Goal: Task Accomplishment & Management: Use online tool/utility

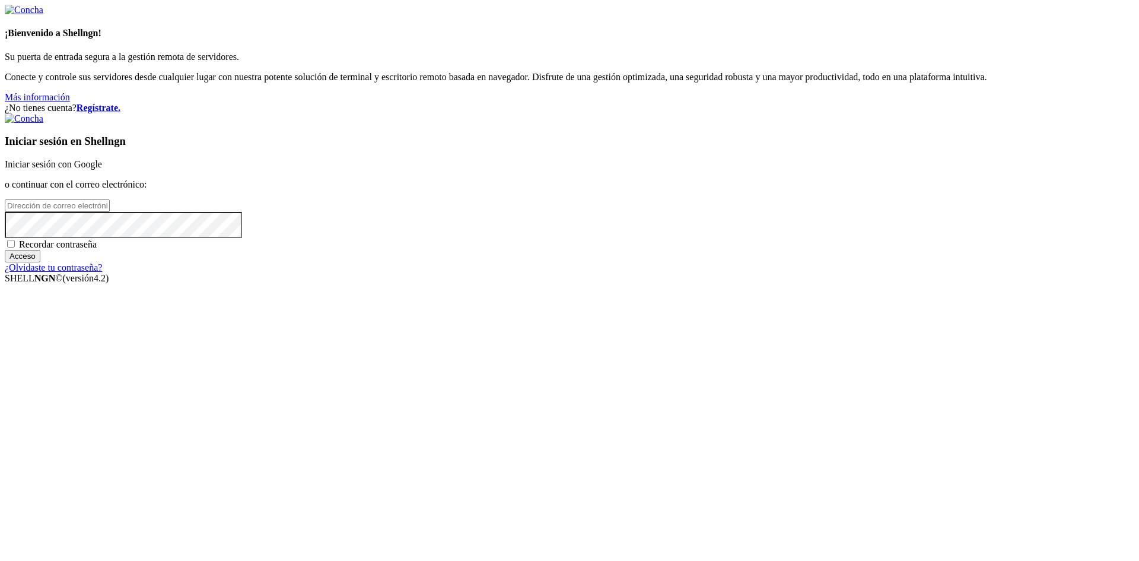
click at [102, 169] on font "Iniciar sesión con Google" at bounding box center [53, 164] width 97 height 10
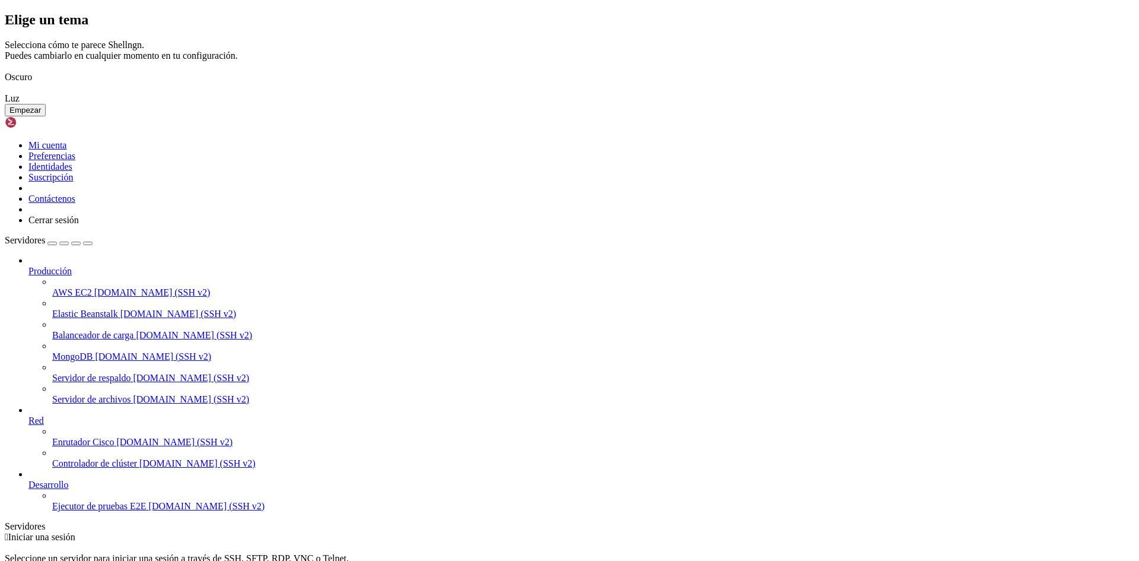
click at [41, 115] on font "Empezar" at bounding box center [24, 110] width 31 height 9
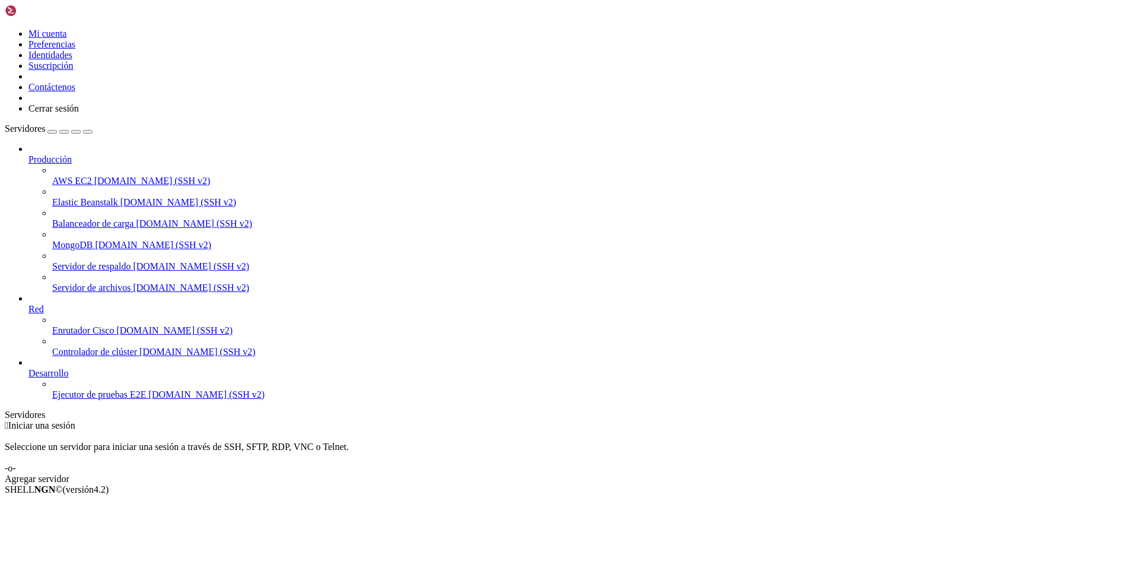
click at [149, 399] on font "[DOMAIN_NAME] (SSH v2)" at bounding box center [207, 394] width 116 height 10
click at [620, 420] on div " Iniciar una sesión Seleccione un servidor para iniciar una sesión a través de…" at bounding box center [570, 452] width 1130 height 64
click at [621, 420] on div " Iniciar una sesión Seleccione un servidor para iniciar una sesión a través de…" at bounding box center [570, 452] width 1130 height 64
click at [69, 474] on font "Agregar servidor" at bounding box center [37, 479] width 65 height 10
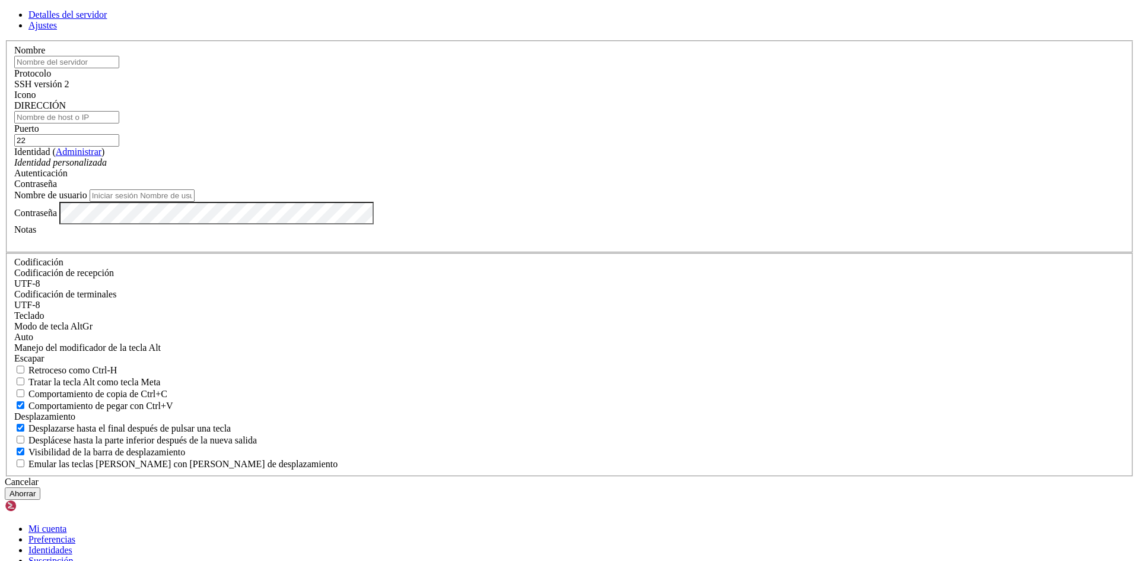
click at [119, 123] on input "DIRECCIÓN" at bounding box center [66, 117] width 105 height 12
paste input "[TECHNICAL_ID]"
type input "[TECHNICAL_ID]"
click at [195, 202] on input "Nombre de usuario" at bounding box center [142, 195] width 105 height 12
type input "Wladi"
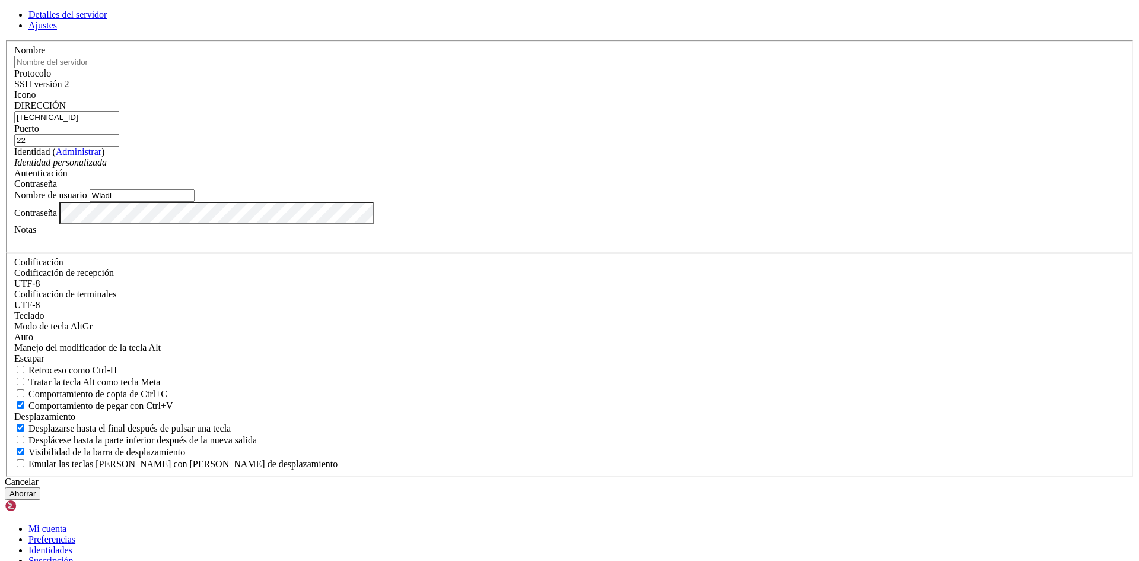
click at [36, 489] on font "Ahorrar" at bounding box center [22, 493] width 26 height 9
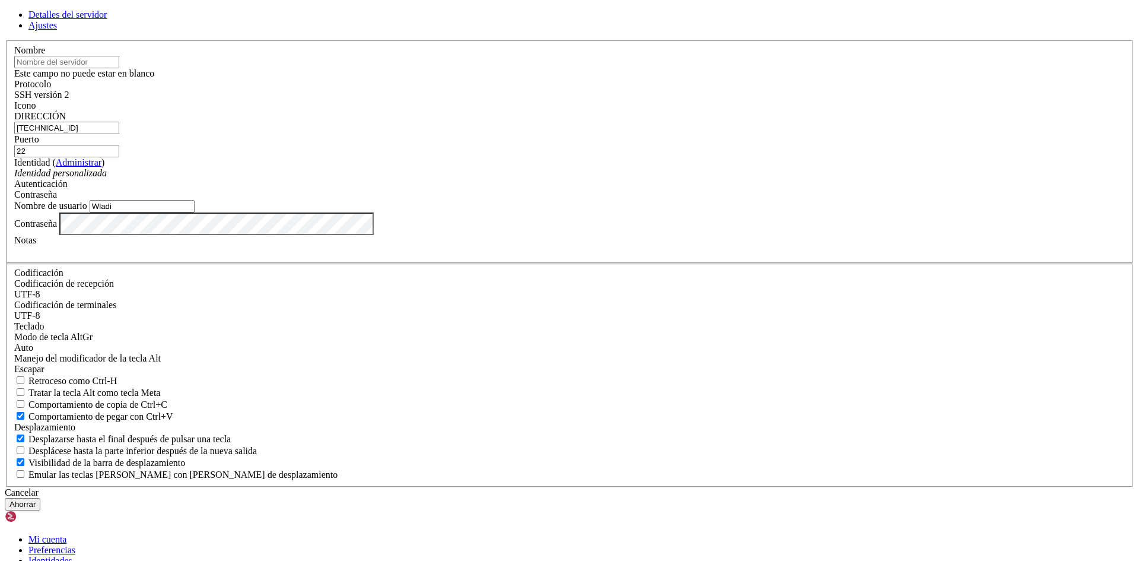
click at [119, 68] on input "text" at bounding box center [66, 62] width 105 height 12
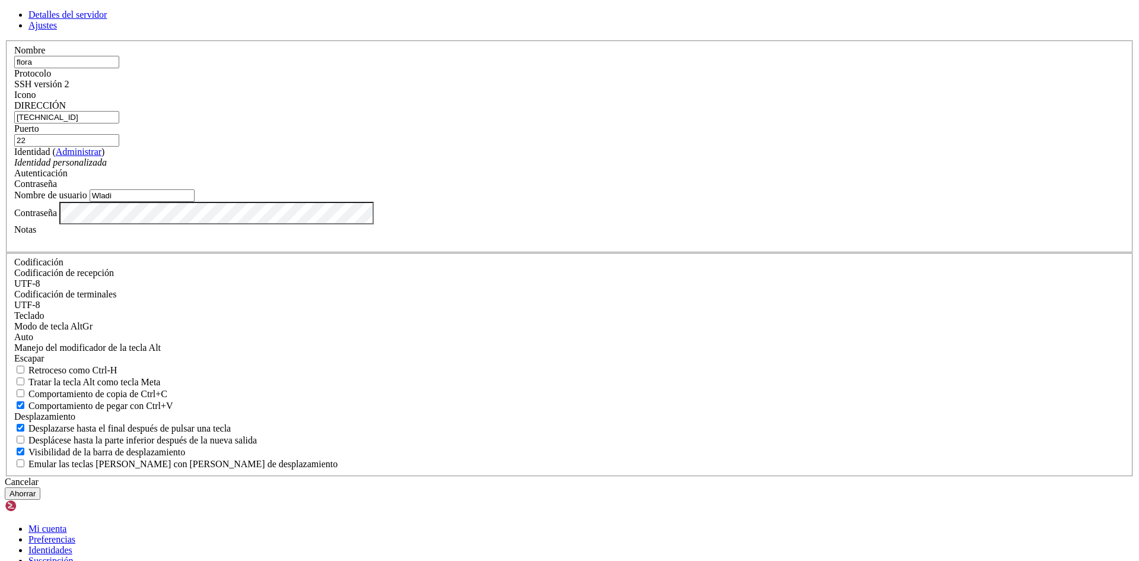
type input "flora"
click at [40, 487] on button "Ahorrar" at bounding box center [23, 493] width 36 height 12
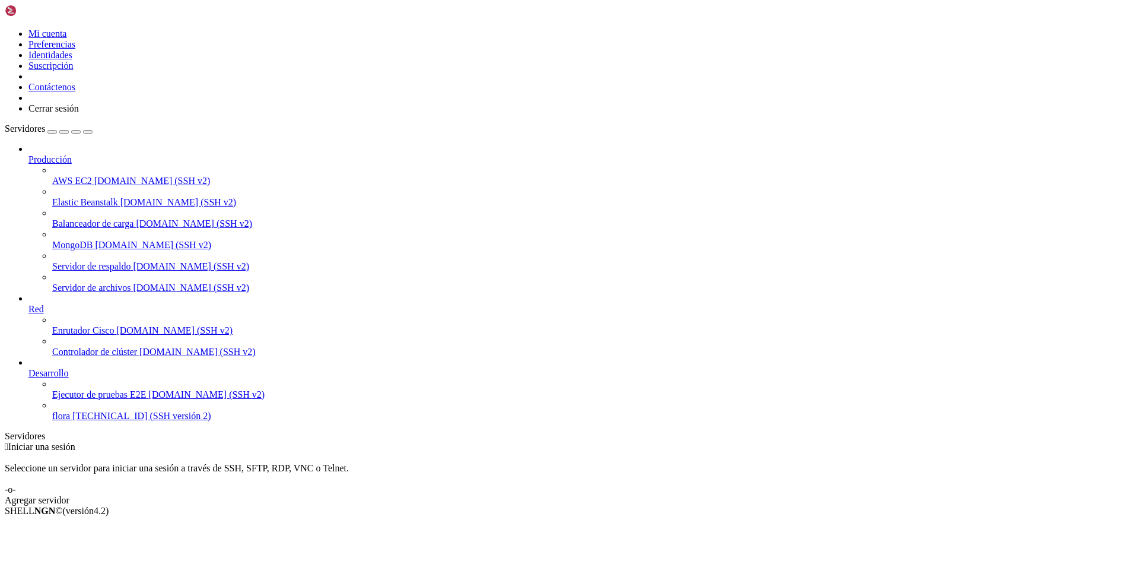
click at [75, 421] on font "[TECHNICAL_ID] (SSH versión 2)" at bounding box center [141, 416] width 138 height 10
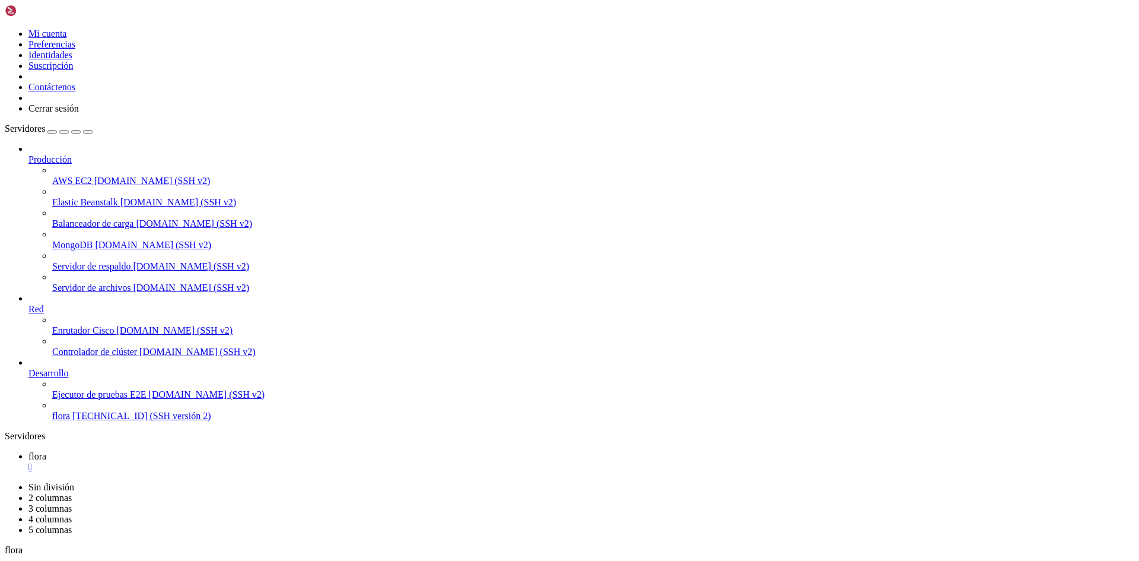
scroll to position [2229, 0]
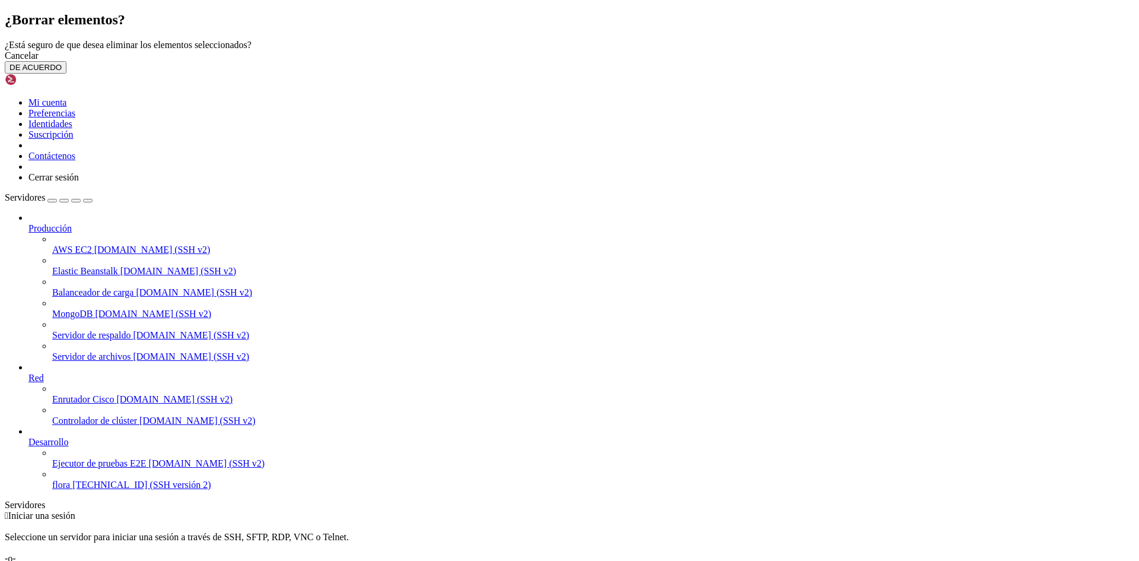
click at [62, 72] on font "DE ACUERDO" at bounding box center [35, 67] width 52 height 9
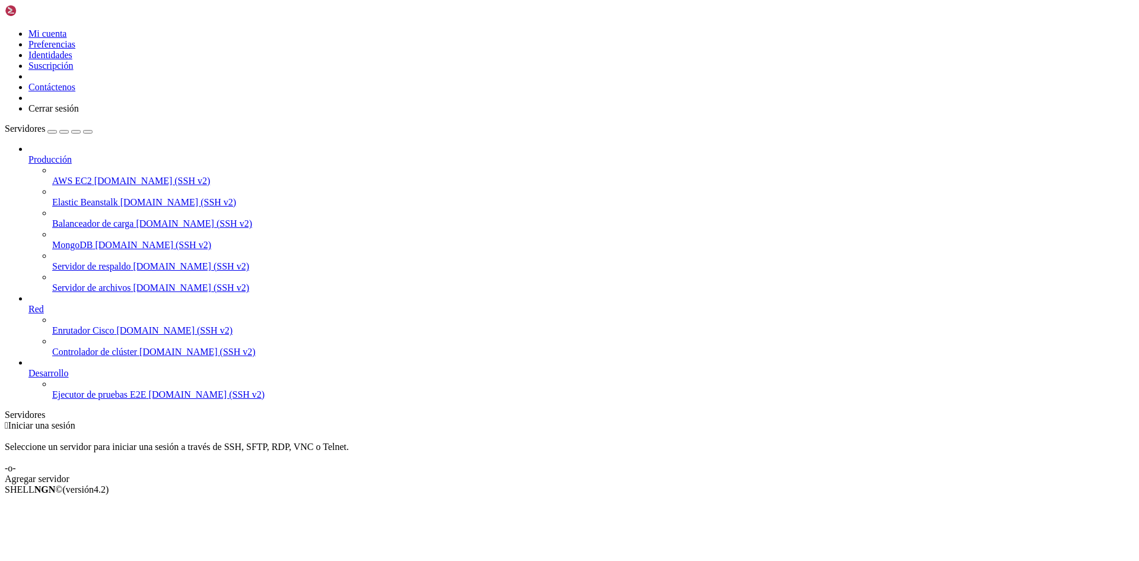
click at [69, 474] on font "Agregar servidor" at bounding box center [37, 479] width 65 height 10
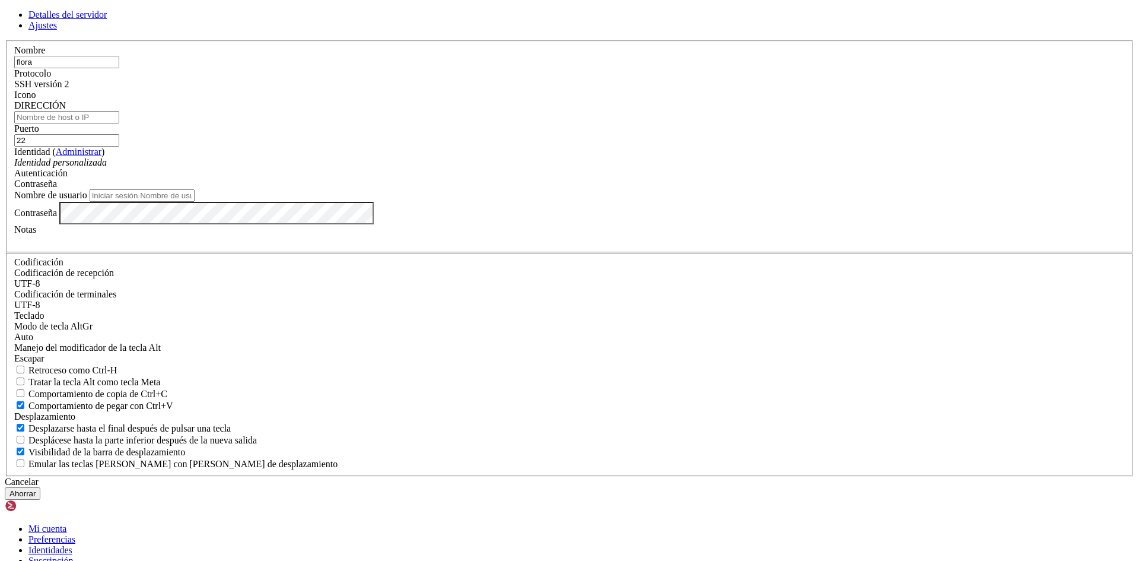
type input "flora"
click at [119, 123] on input "DIRECCIÓN" at bounding box center [66, 117] width 105 height 12
paste input "[TECHNICAL_ID]"
type input "[TECHNICAL_ID]"
click at [195, 202] on input "Nombre de usuario" at bounding box center [142, 195] width 105 height 12
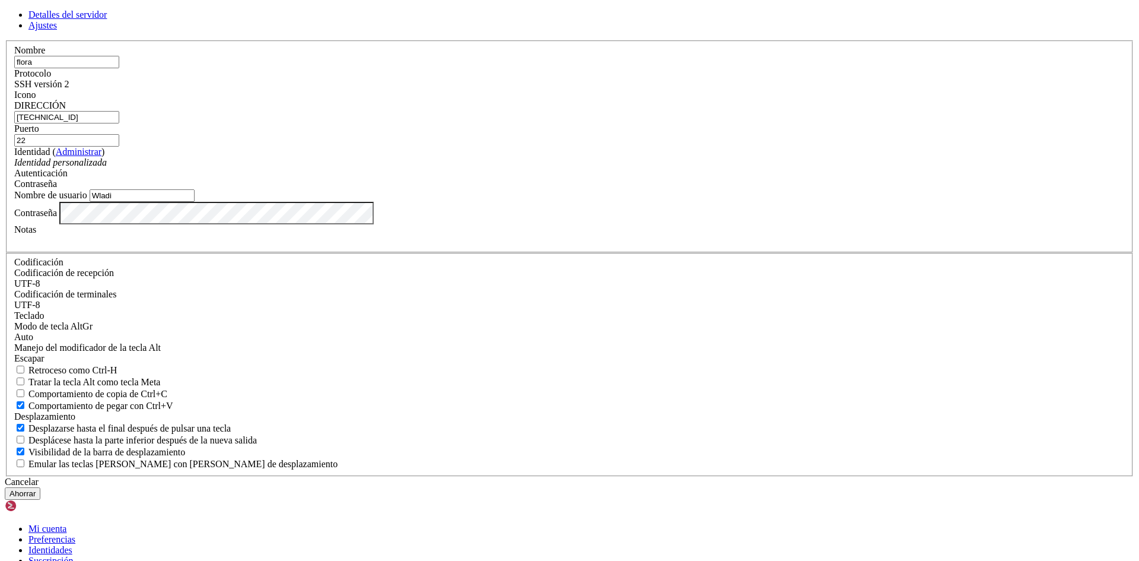
type input "Wladi"
click at [36, 489] on font "Ahorrar" at bounding box center [22, 493] width 26 height 9
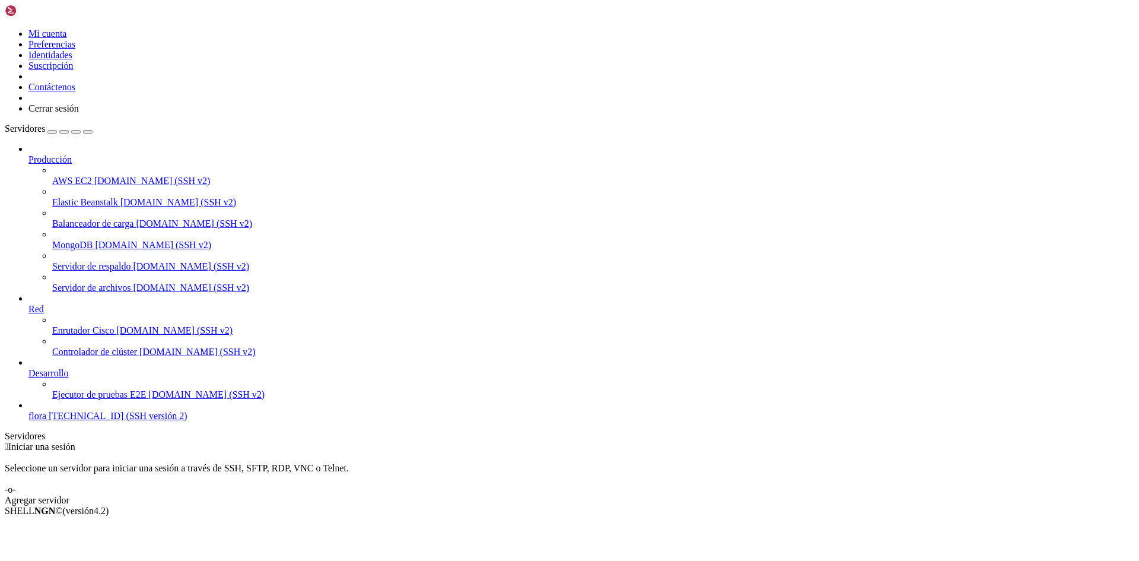
click at [46, 421] on span "flora" at bounding box center [37, 416] width 18 height 10
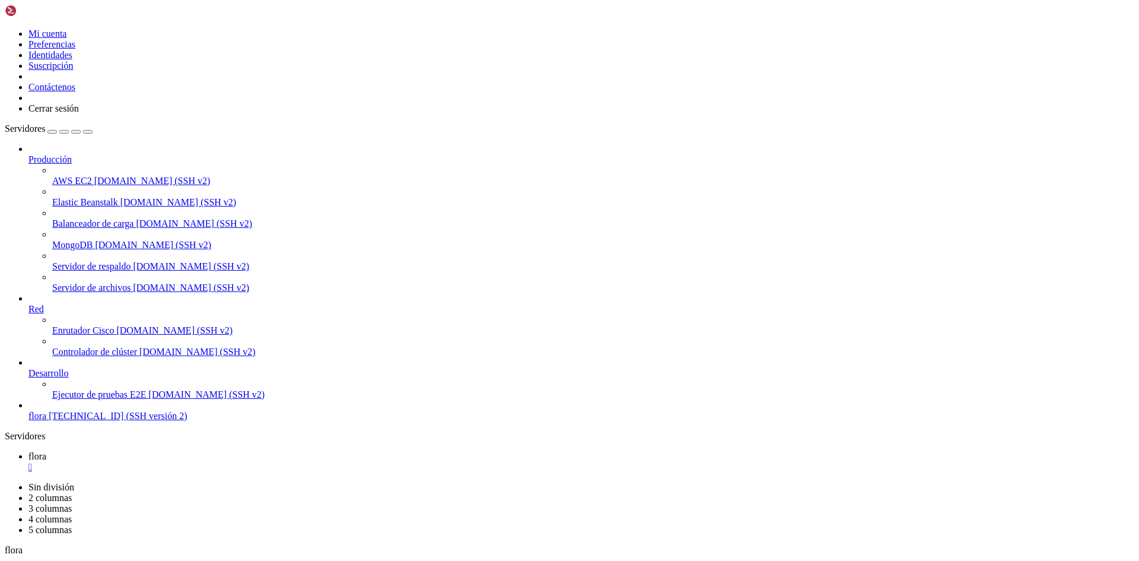
drag, startPoint x: 149, startPoint y: 772, endPoint x: 158, endPoint y: 773, distance: 9.6
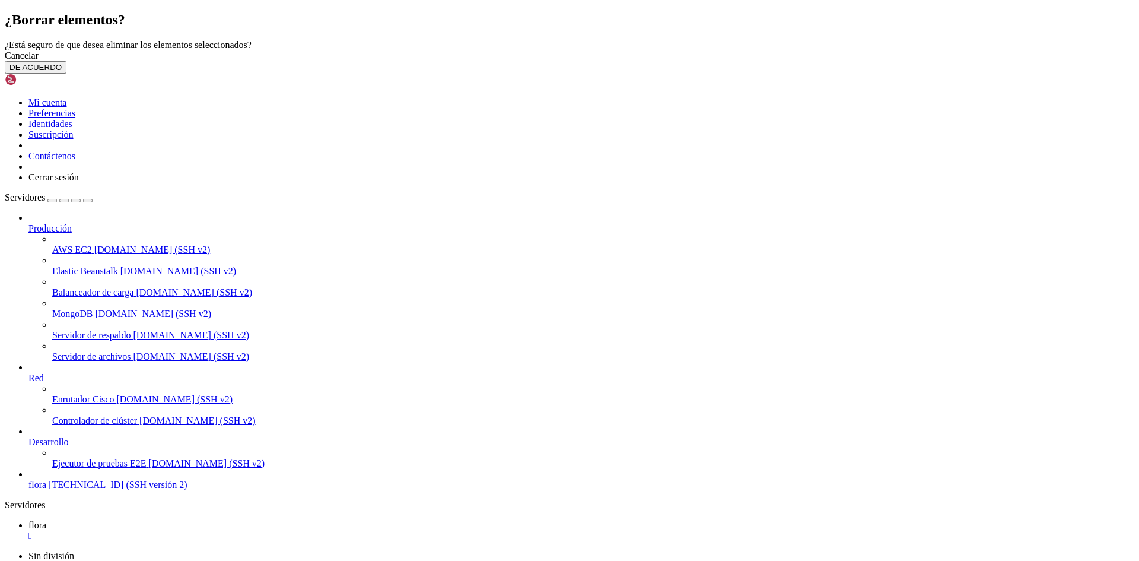
click at [62, 72] on font "DE ACUERDO" at bounding box center [35, 67] width 52 height 9
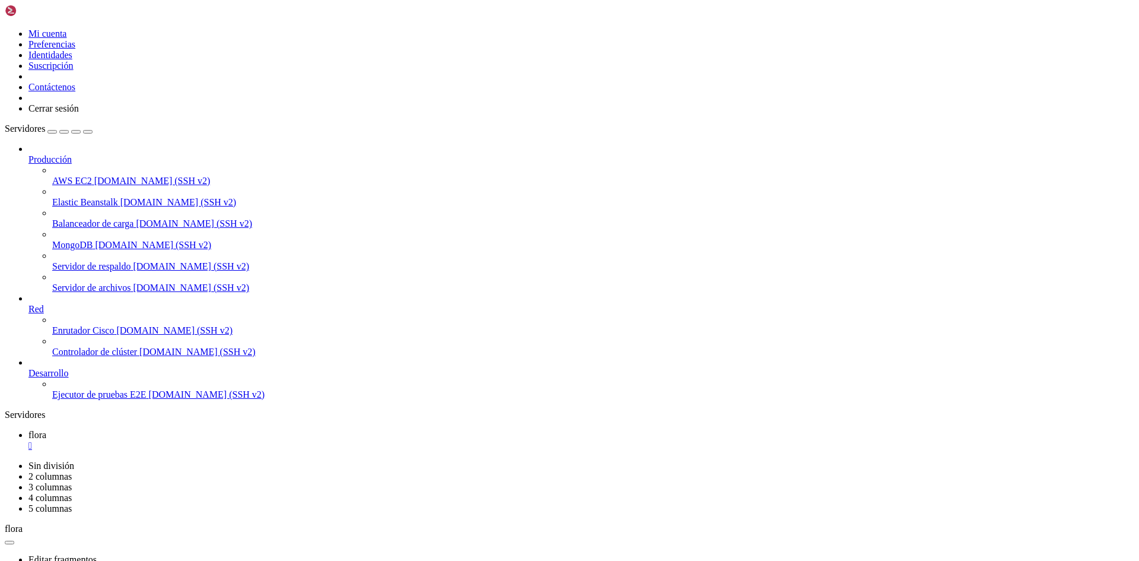
click at [104, 400] on div "Producción AWS EC2 demo.shellngn.com (SSH v2) Elastic Beanstalk demo.shellngn.c…" at bounding box center [570, 272] width 1130 height 256
click at [5, 28] on link at bounding box center [5, 28] width 0 height 0
click at [52, 132] on div "button" at bounding box center [52, 132] width 0 height 0
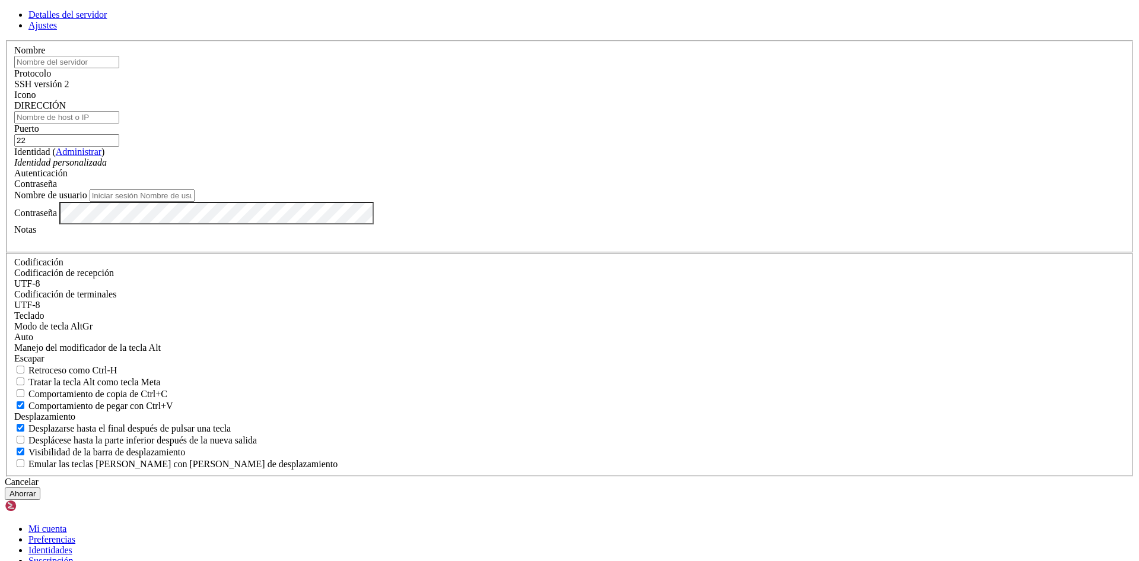
click at [119, 68] on input "text" at bounding box center [66, 62] width 105 height 12
type input "floraa"
click at [119, 123] on input "DIRECCIÓN" at bounding box center [66, 117] width 105 height 12
paste input "48.221.112.202"
type input "48.221.112.202"
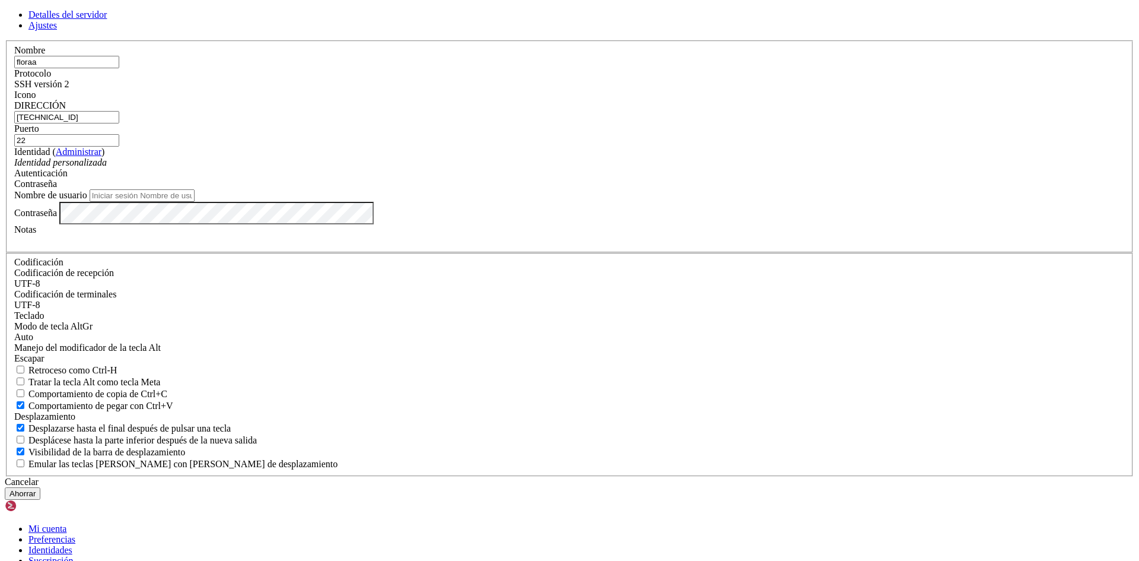
click at [195, 202] on input "Nombre de usuario" at bounding box center [142, 195] width 105 height 12
type input "Wladi2"
click at [5, 487] on button "Ahorrar" at bounding box center [23, 493] width 36 height 12
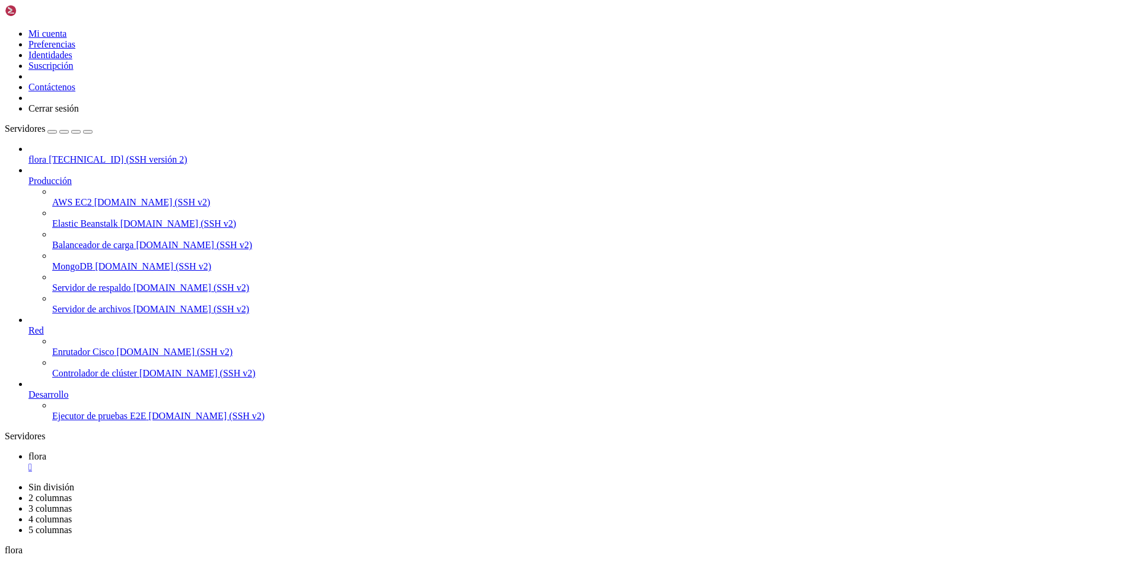
click at [149, 421] on font "[DOMAIN_NAME] (SSH v2)" at bounding box center [207, 416] width 116 height 10
click at [32, 462] on font "" at bounding box center [30, 467] width 4 height 10
click at [269, 451] on ul "Ejecutor de pruebas E2E " at bounding box center [570, 461] width 1130 height 21
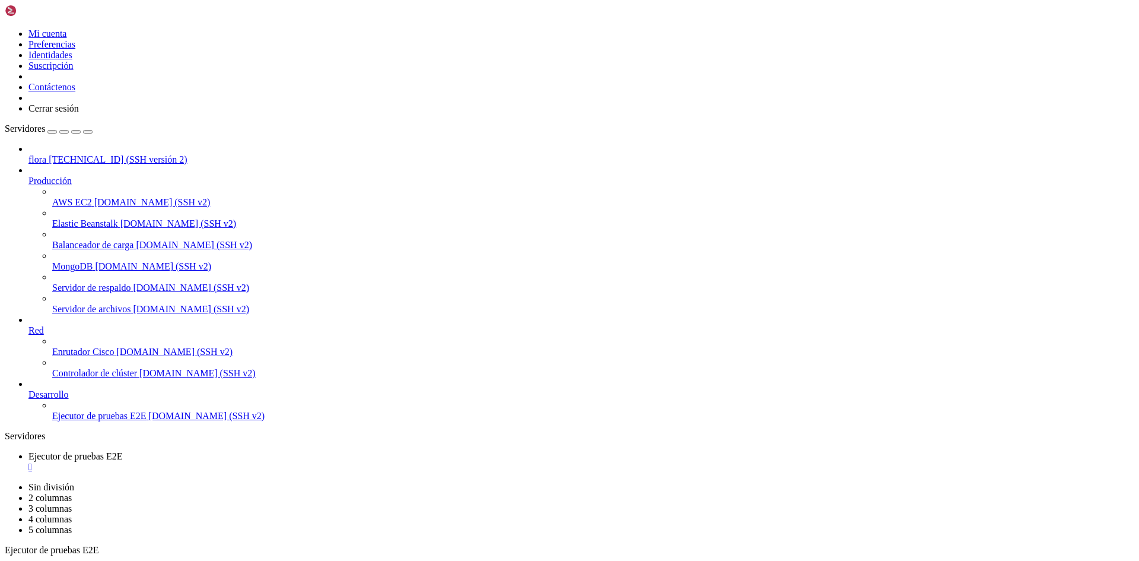
click at [32, 462] on font "" at bounding box center [30, 467] width 4 height 10
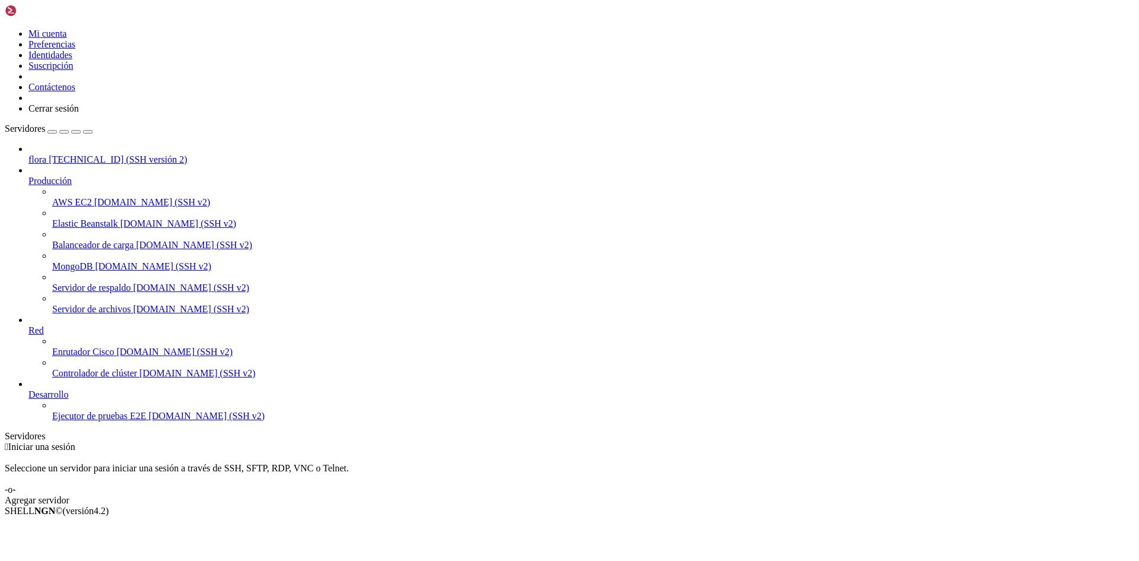
click at [74, 154] on link "flora 48.221.112.202 (SSH versión 2)" at bounding box center [581, 159] width 1106 height 11
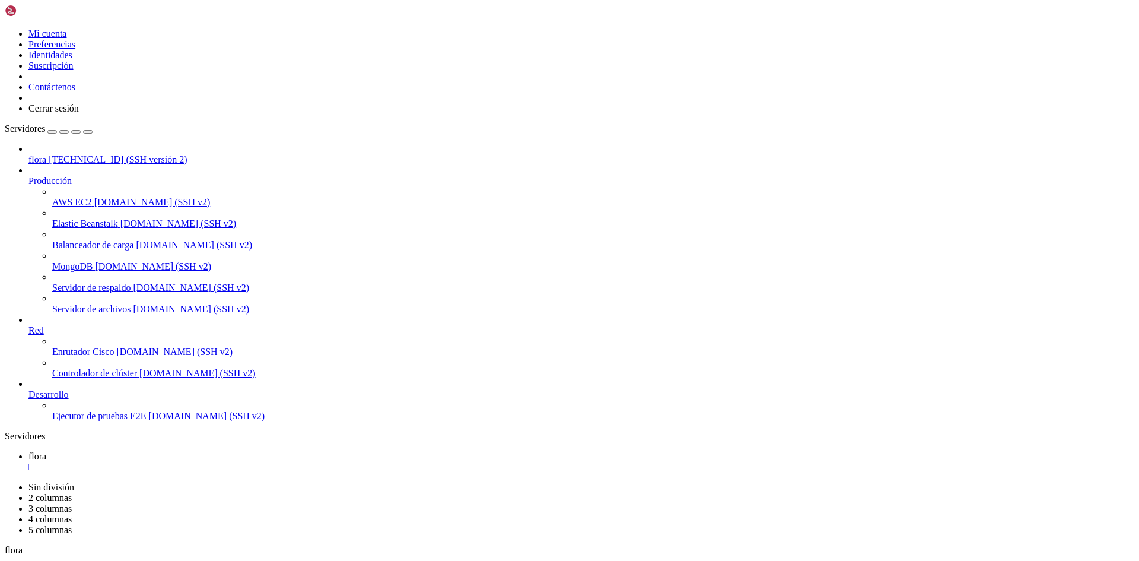
click at [32, 462] on font "" at bounding box center [30, 467] width 4 height 10
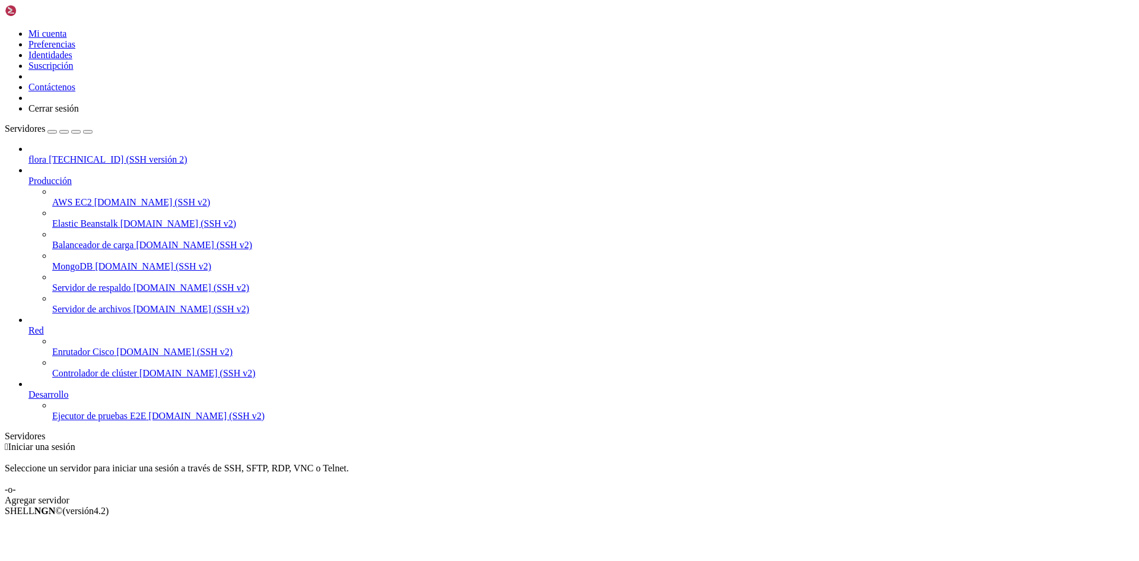
click at [149, 421] on span "[DOMAIN_NAME] (SSH v2)" at bounding box center [207, 416] width 116 height 10
click at [121, 421] on div "flora 48.221.112.202 (SSH versión 2) Producción AWS EC2 demo.shellngn.com (SSH …" at bounding box center [570, 283] width 1130 height 278
click at [627, 495] on link "Agregar servidor" at bounding box center [570, 500] width 1130 height 11
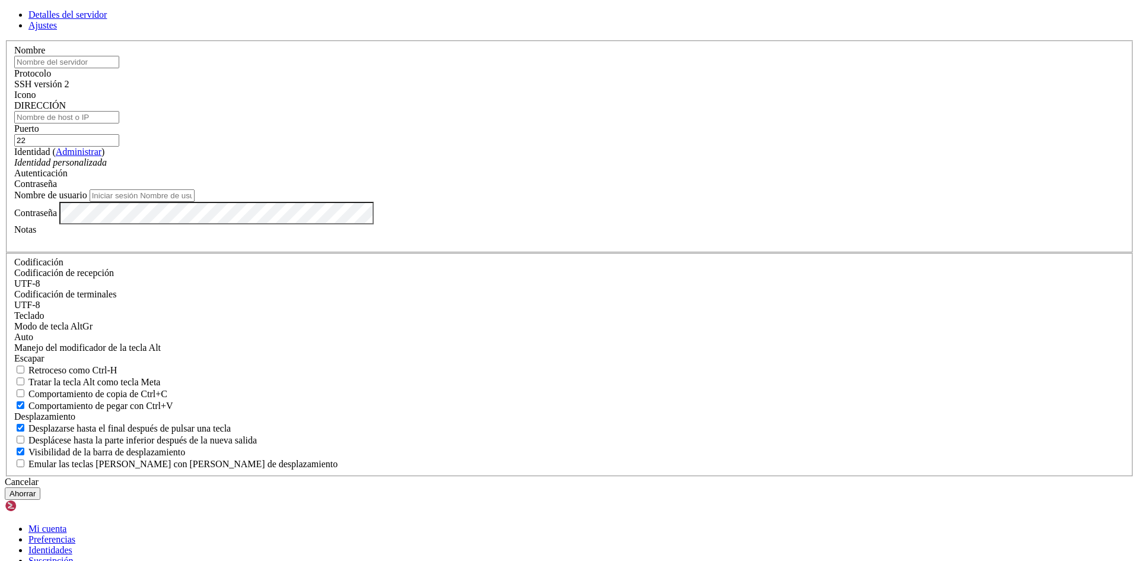
click at [119, 123] on input "DIRECCIÓN" at bounding box center [66, 117] width 105 height 12
paste input "48.221.112.202"
type input "48.221.112.202"
click at [195, 202] on input "Nombre de usuario" at bounding box center [142, 195] width 105 height 12
type input "Wladi"
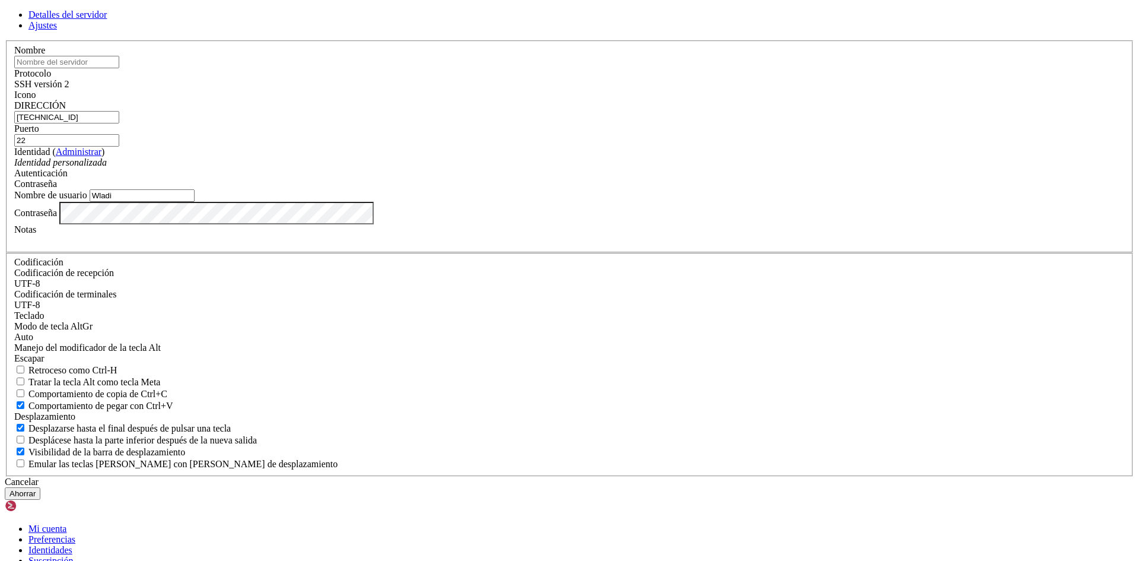
click at [5, 487] on button "Ahorrar" at bounding box center [23, 493] width 36 height 12
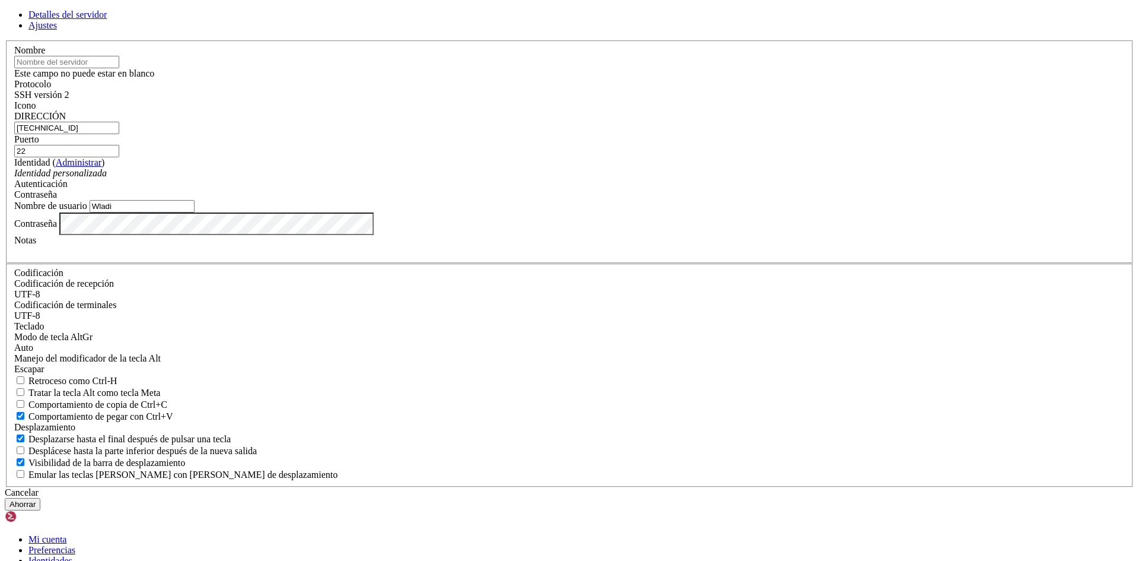
click at [119, 68] on input "text" at bounding box center [66, 62] width 105 height 12
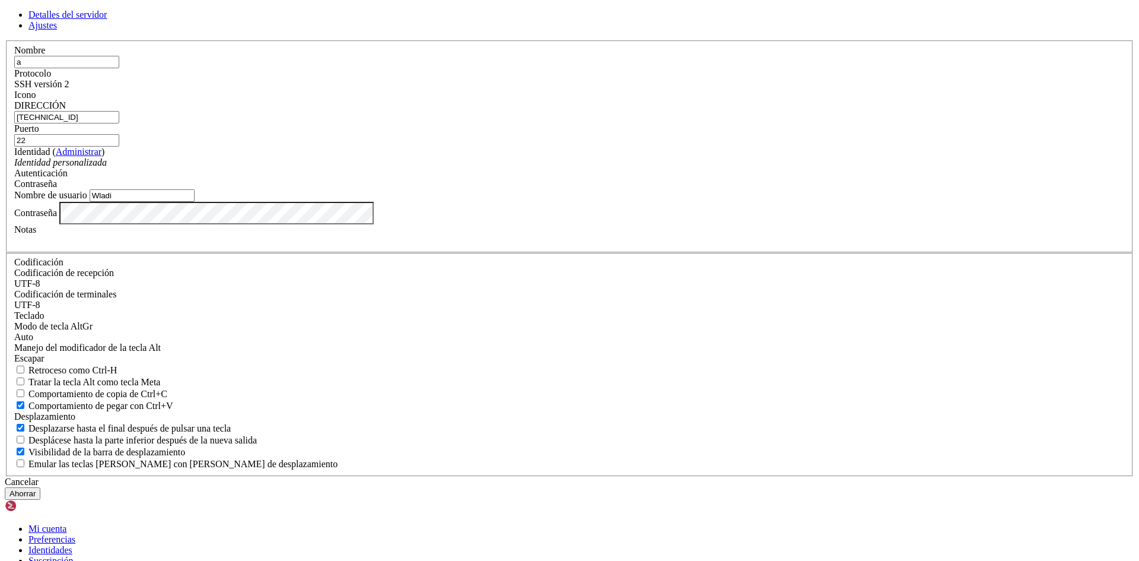
type input "a"
click at [36, 489] on font "Ahorrar" at bounding box center [22, 493] width 26 height 9
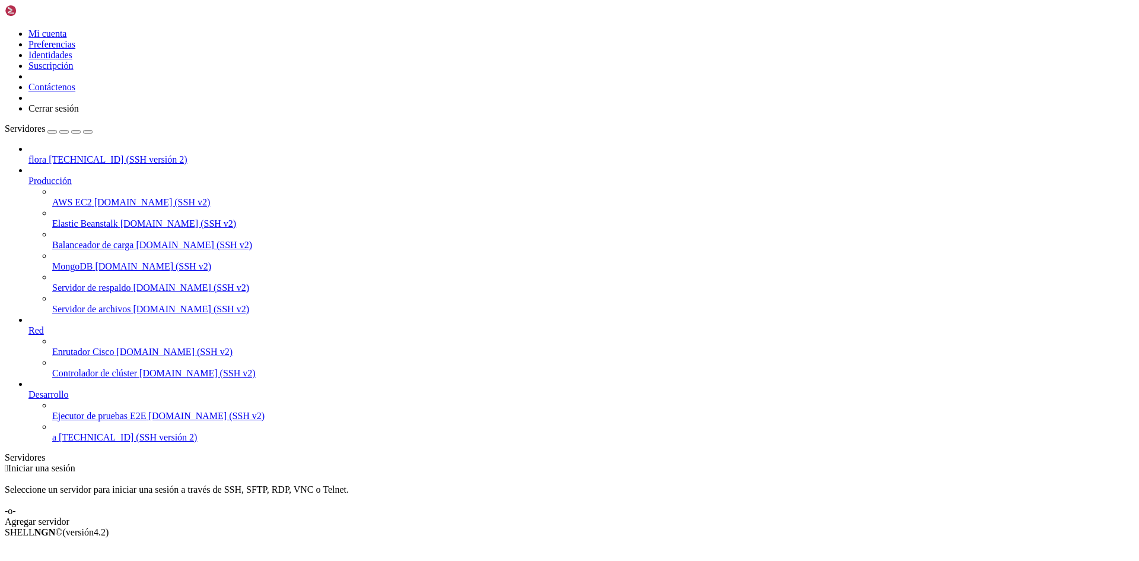
click at [56, 442] on span "a" at bounding box center [54, 437] width 4 height 10
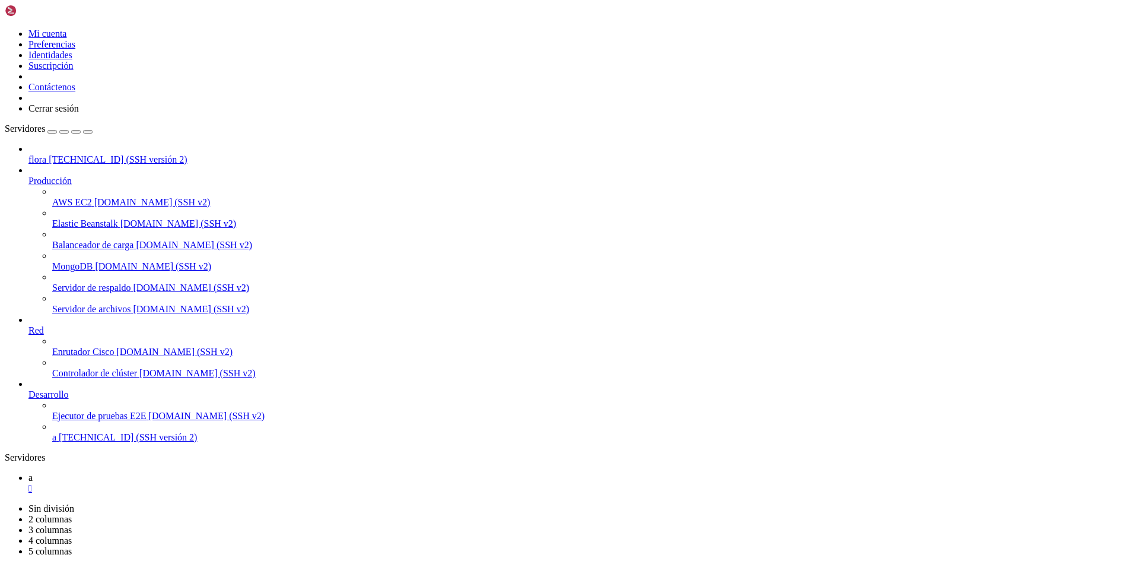
scroll to position [5, 1]
drag, startPoint x: 429, startPoint y: 535, endPoint x: 282, endPoint y: 481, distance: 156.8
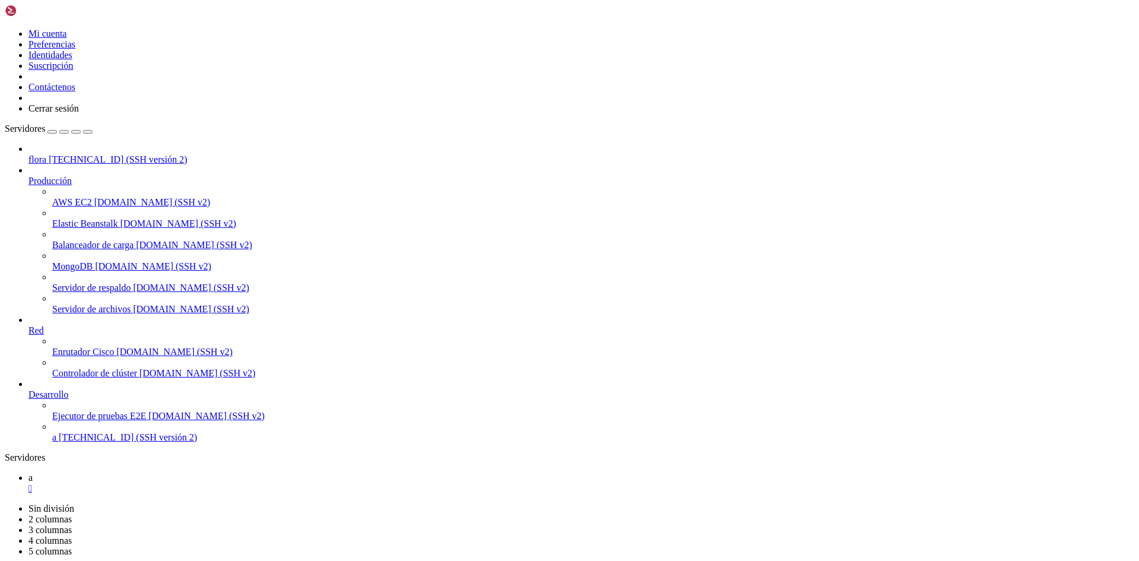
drag, startPoint x: 279, startPoint y: 1126, endPoint x: 171, endPoint y: 1078, distance: 117.9
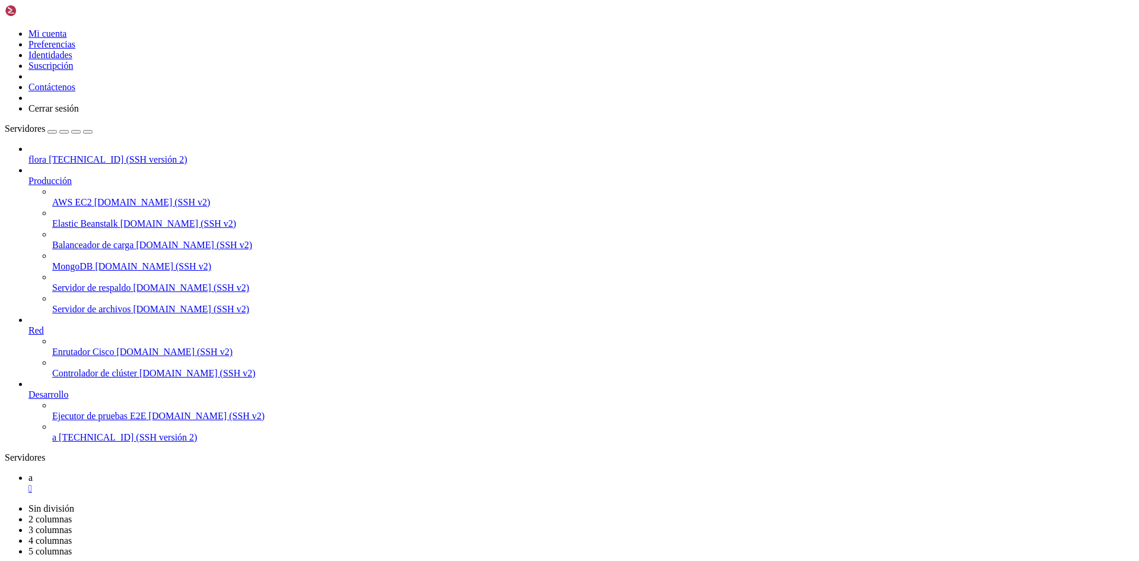
drag, startPoint x: 199, startPoint y: 1105, endPoint x: 240, endPoint y: 1123, distance: 45.2
drag, startPoint x: 260, startPoint y: 1135, endPoint x: 12, endPoint y: 999, distance: 283.3
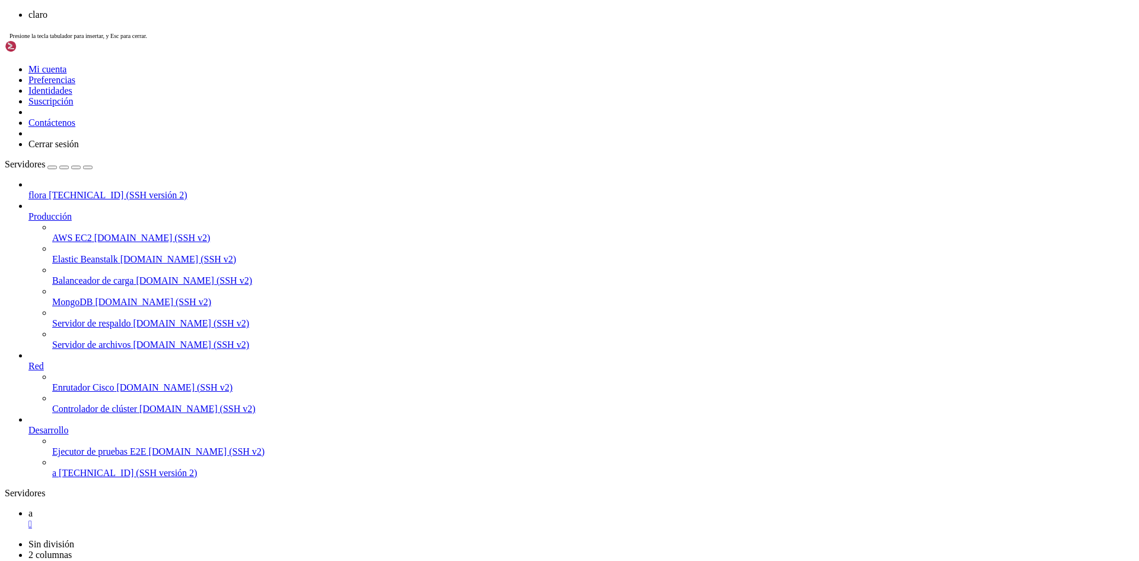
scroll to position [15424, 0]
